Goal: Check status: Check status

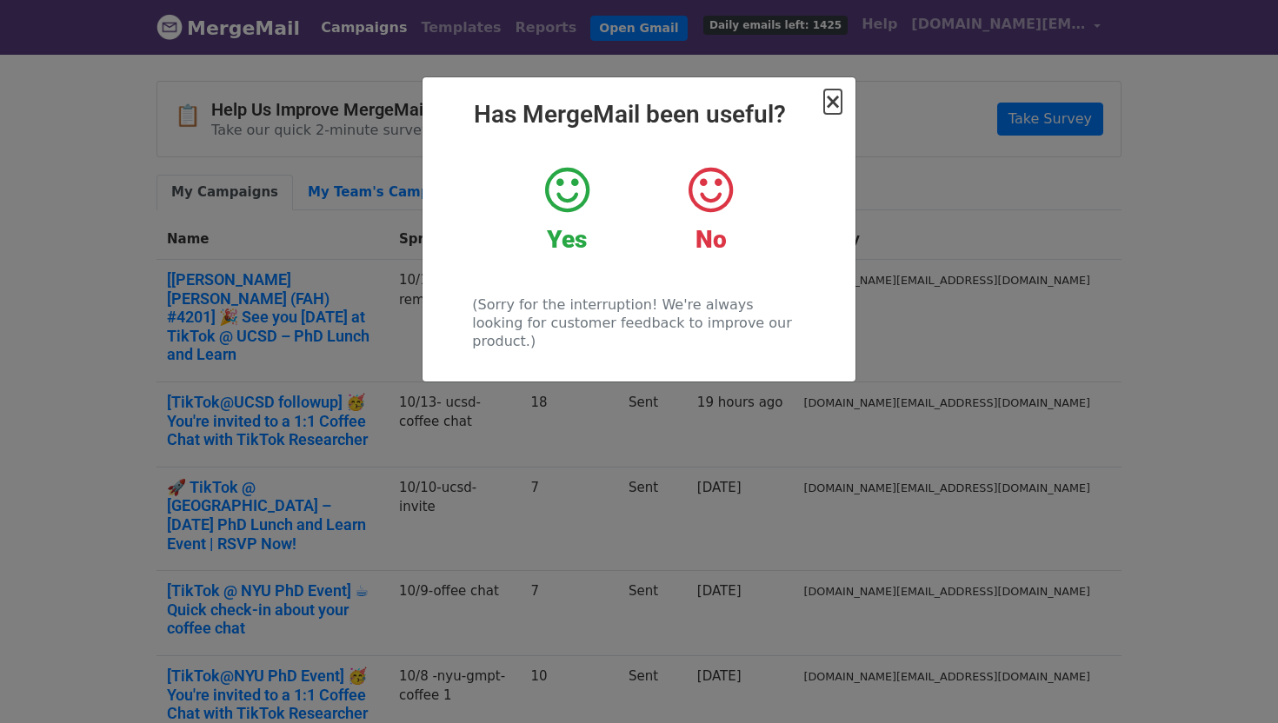
click at [835, 109] on span "×" at bounding box center [832, 102] width 17 height 24
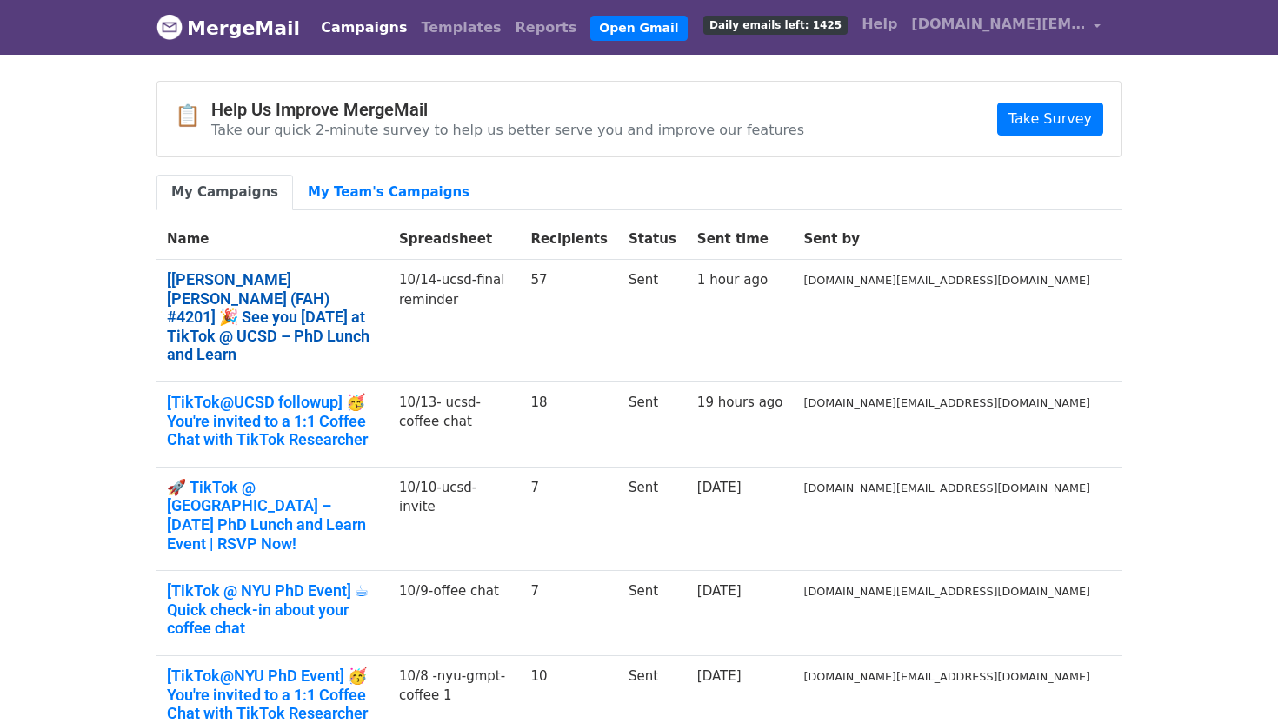
click at [378, 280] on link "[Franklin Antonio Hall (FAH) #4201] 🎉 See you TODAY at TikTok @ UCSD – PhD Lunc…" at bounding box center [272, 317] width 211 height 94
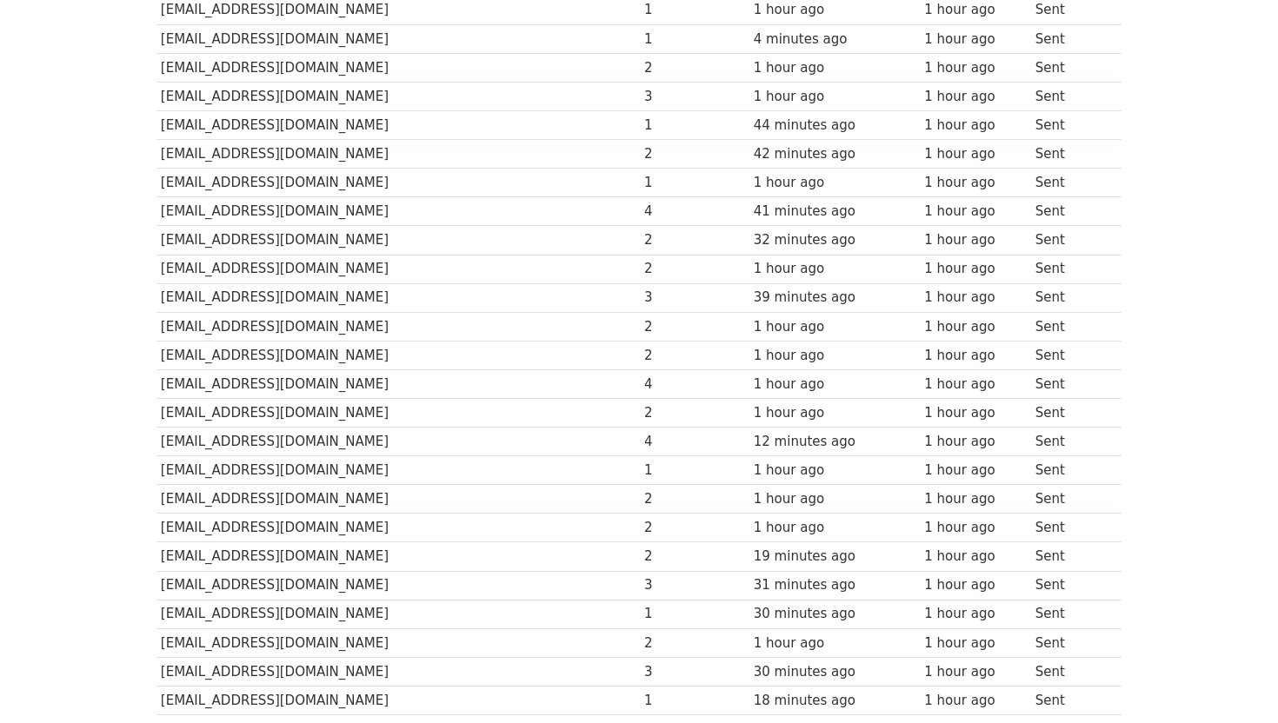
scroll to position [1389, 0]
